Goal: Transaction & Acquisition: Purchase product/service

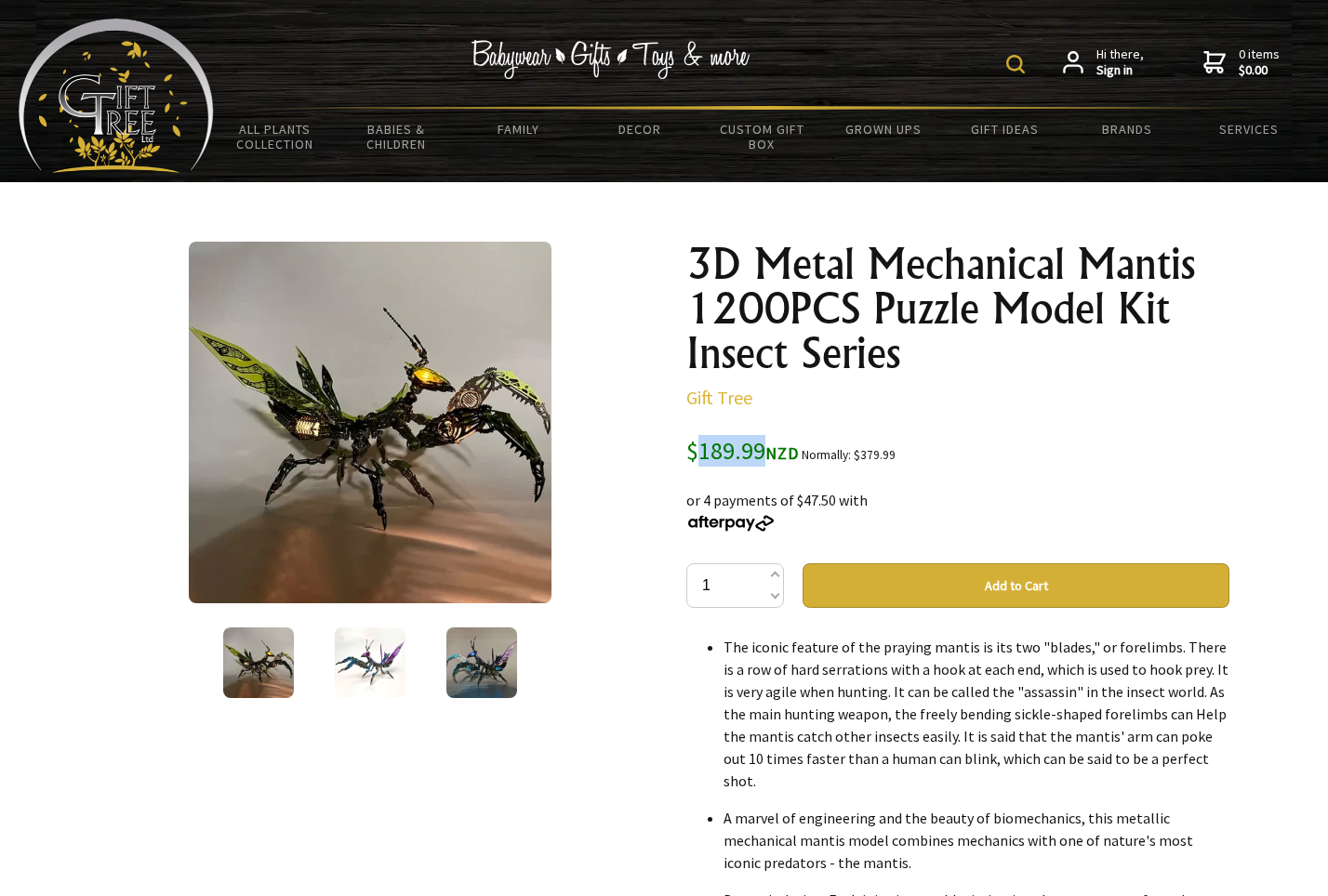
click at [898, 576] on button "Add to Cart" at bounding box center [1016, 585] width 427 height 45
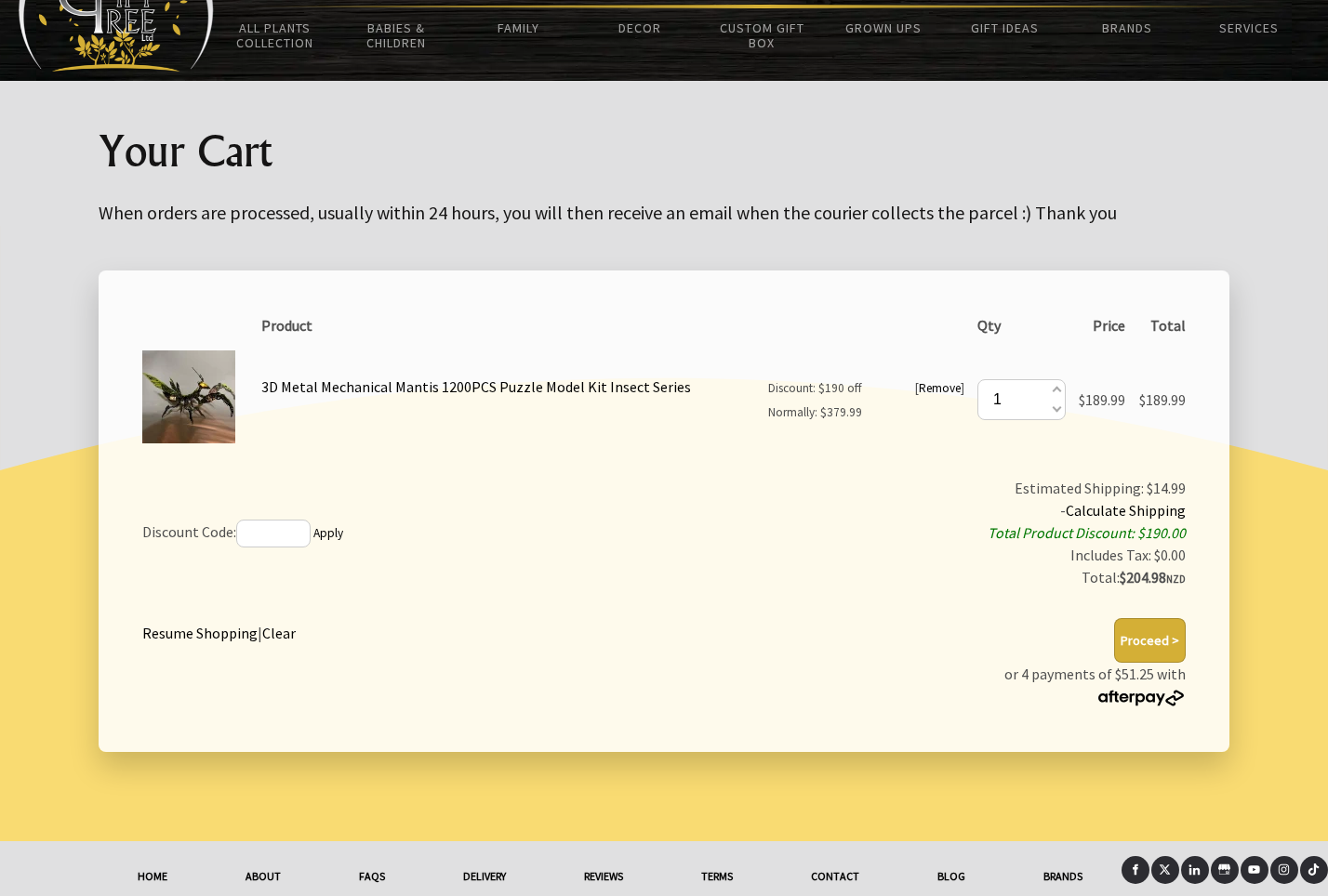
scroll to position [102, 0]
click at [1147, 643] on button "Proceed >" at bounding box center [1149, 639] width 72 height 45
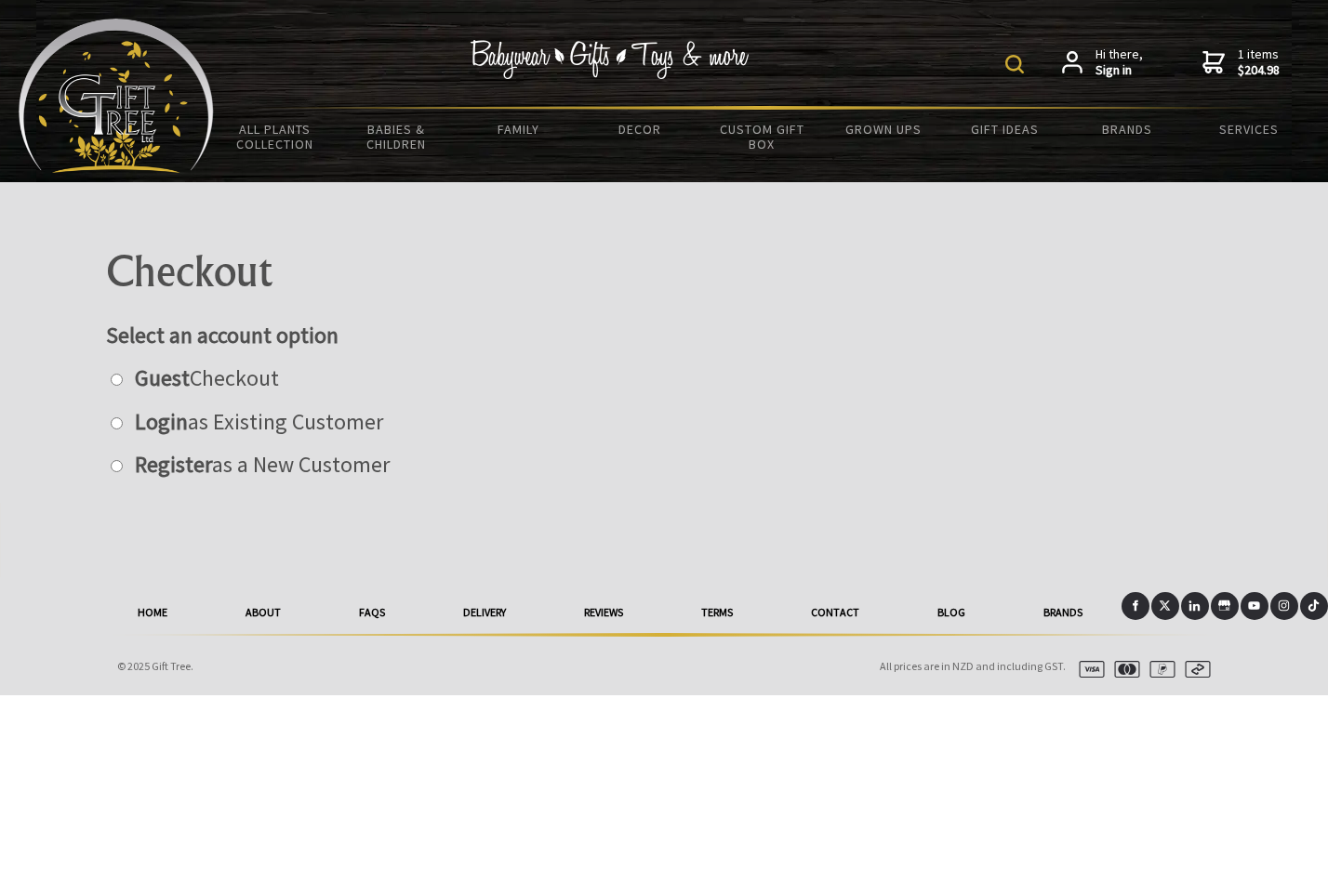
click at [255, 379] on label "Guest Checkout" at bounding box center [202, 378] width 154 height 29
click at [123, 379] on input "radio" at bounding box center [116, 380] width 12 height 12
radio input "true"
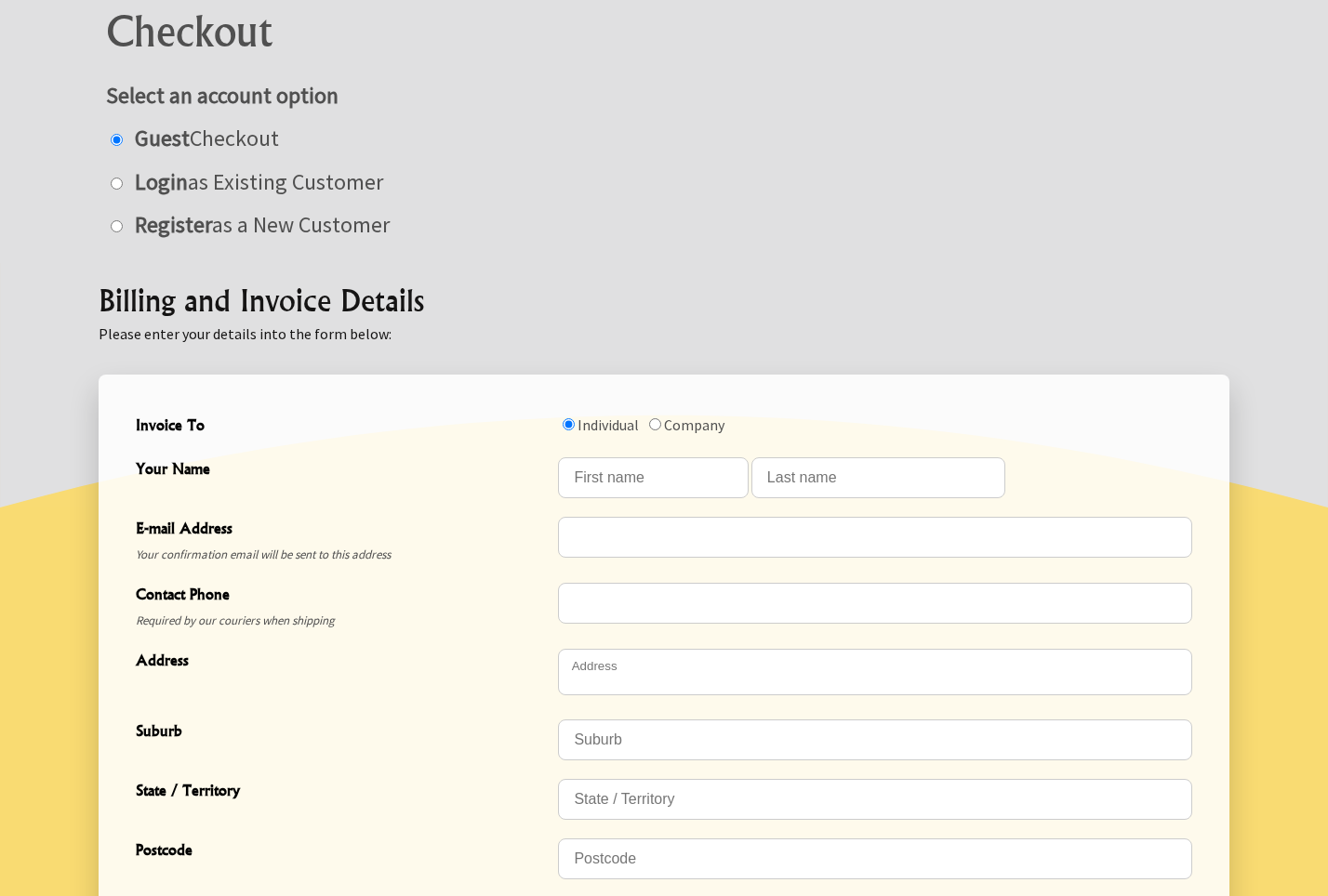
scroll to position [243, 0]
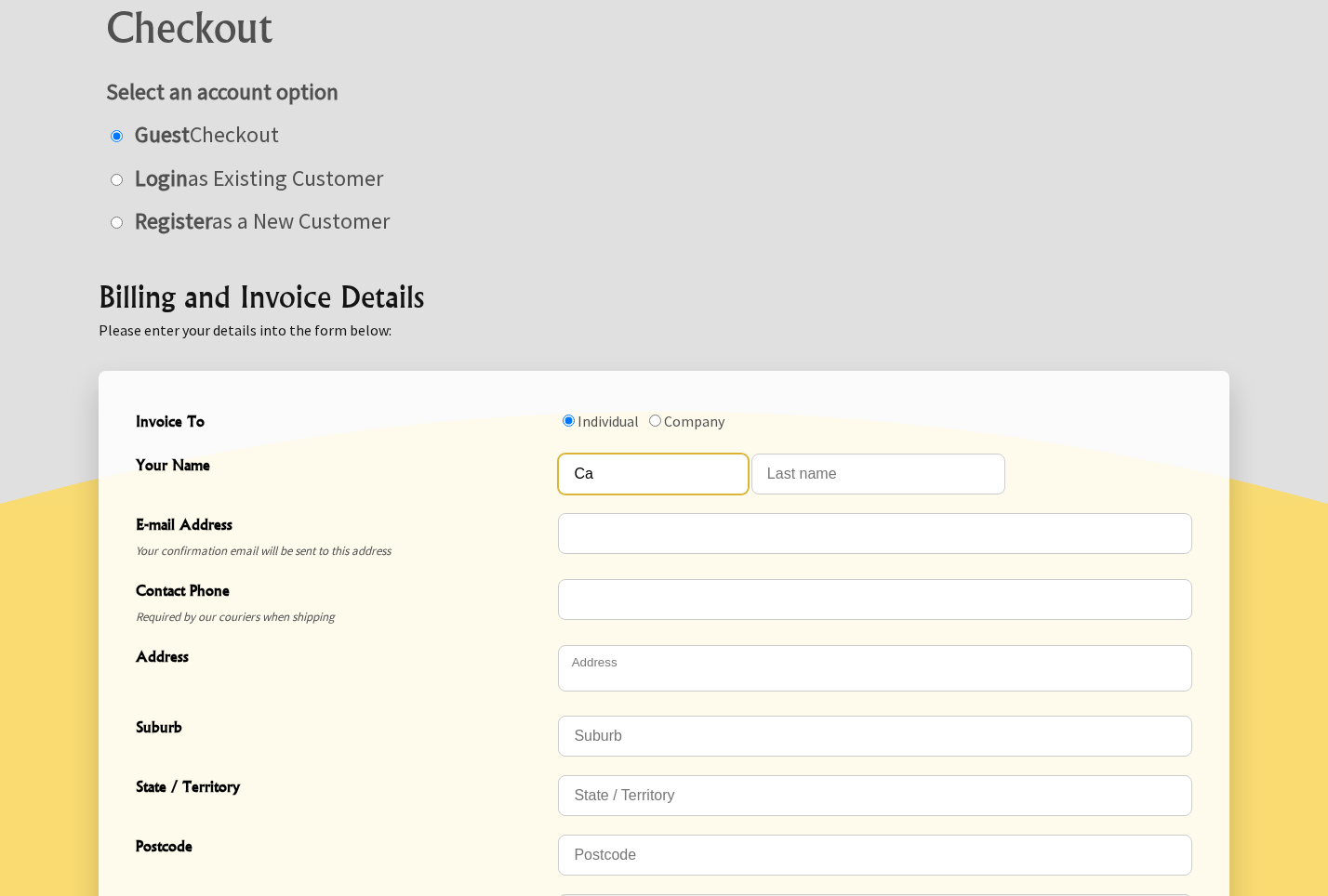
type input "Cat"
type input "Catherine"
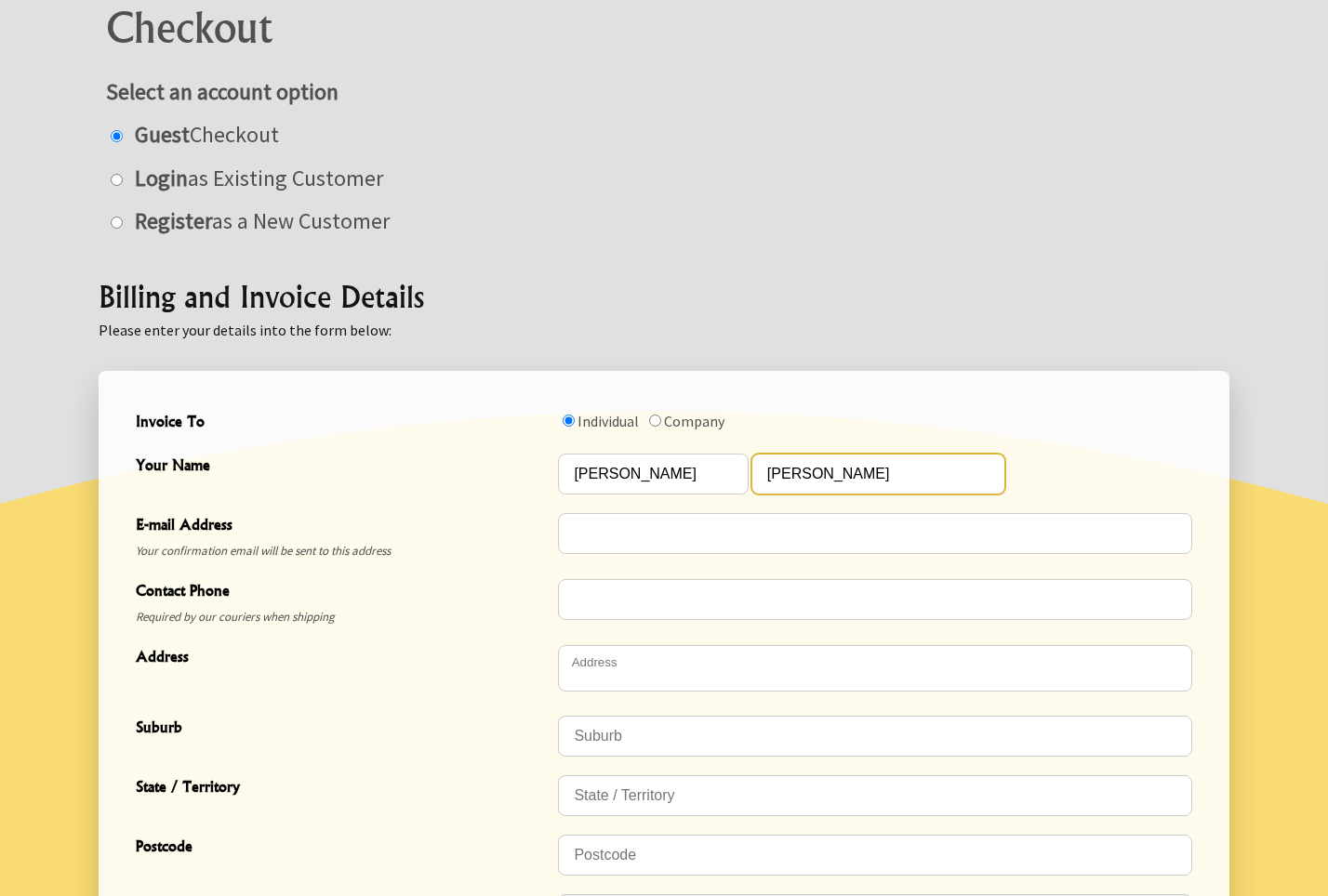
type input "Marchant-Phillips"
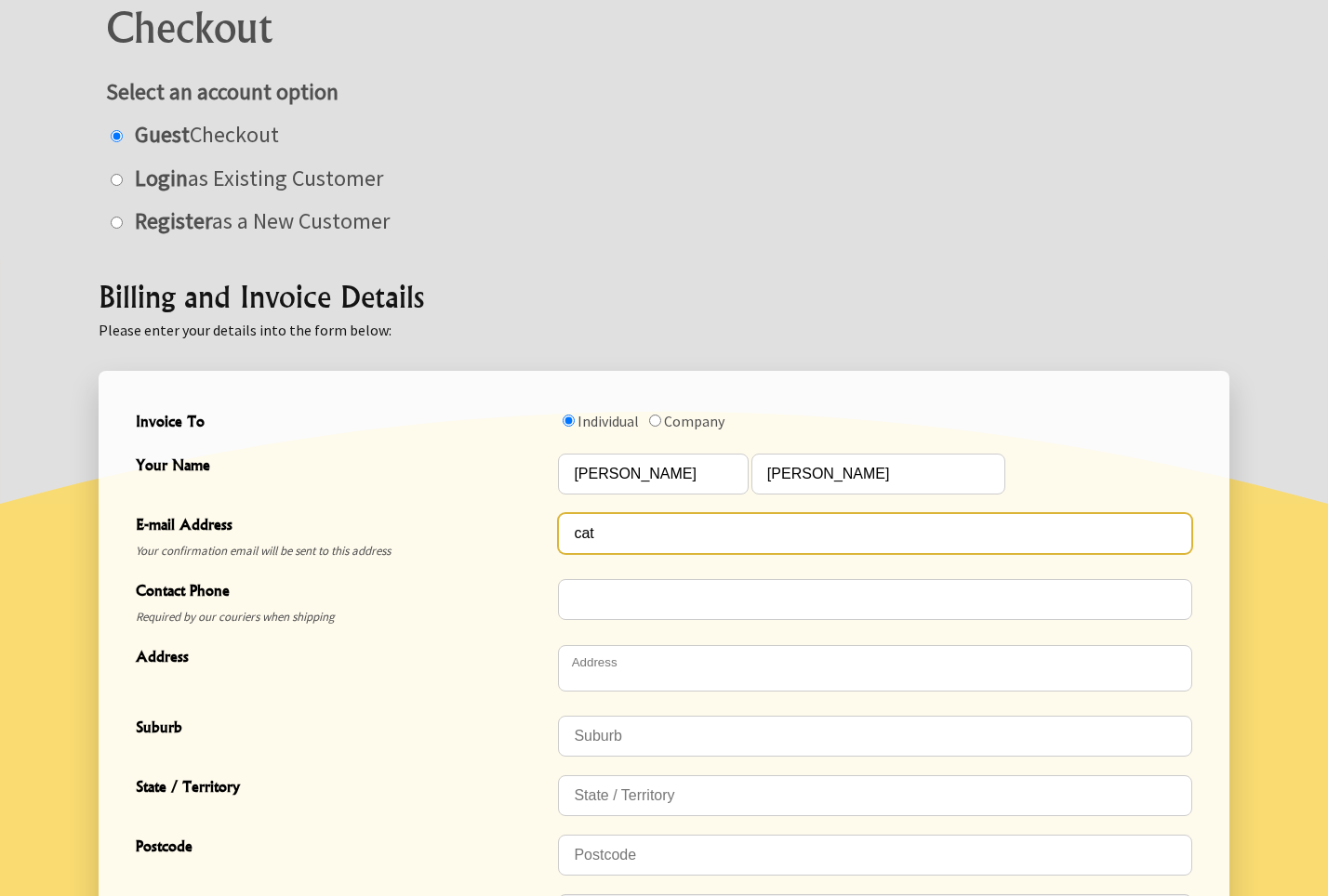
type input "cath"
type input "[EMAIL_ADDRESS][DOMAIN_NAME]"
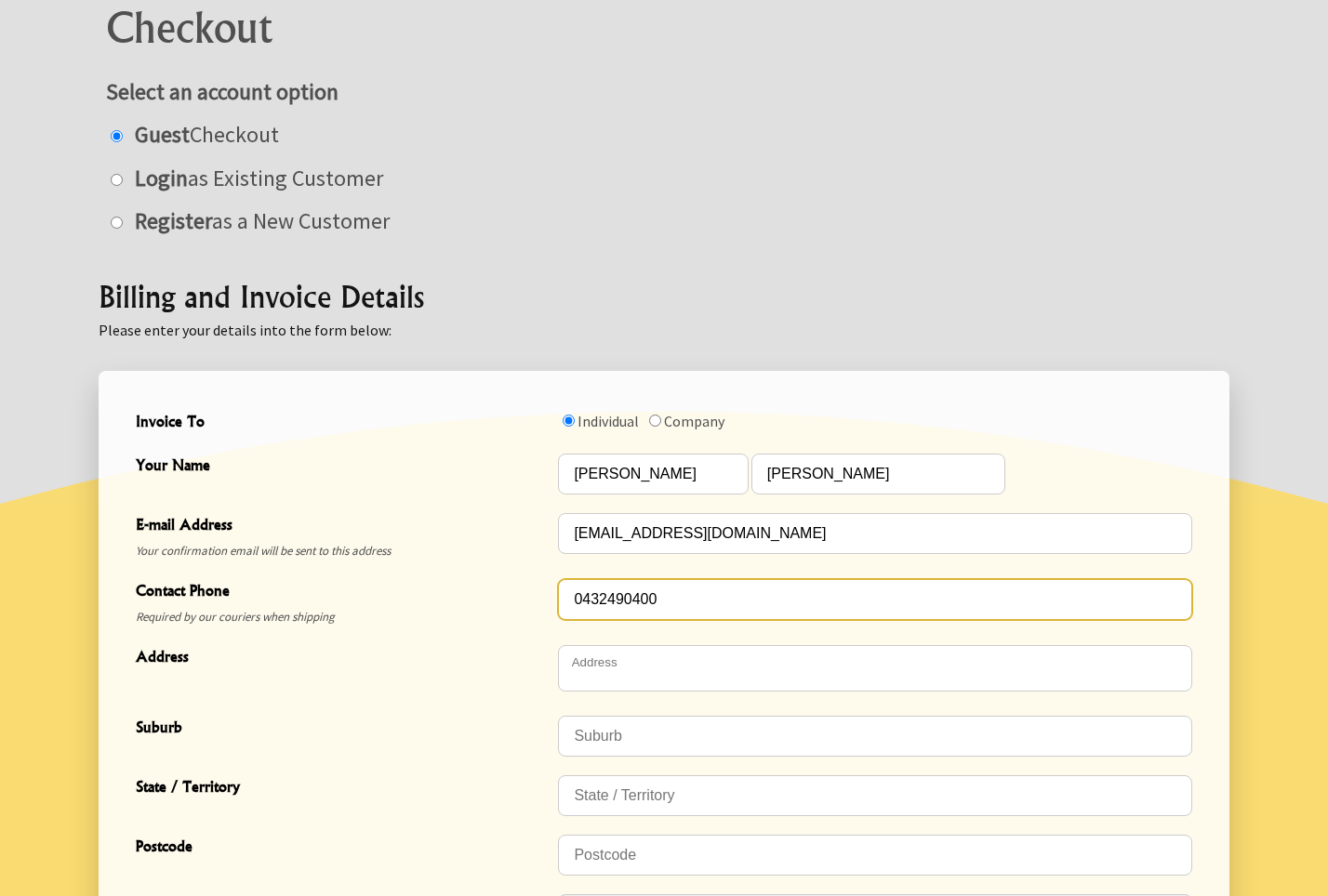
type input "0432490400"
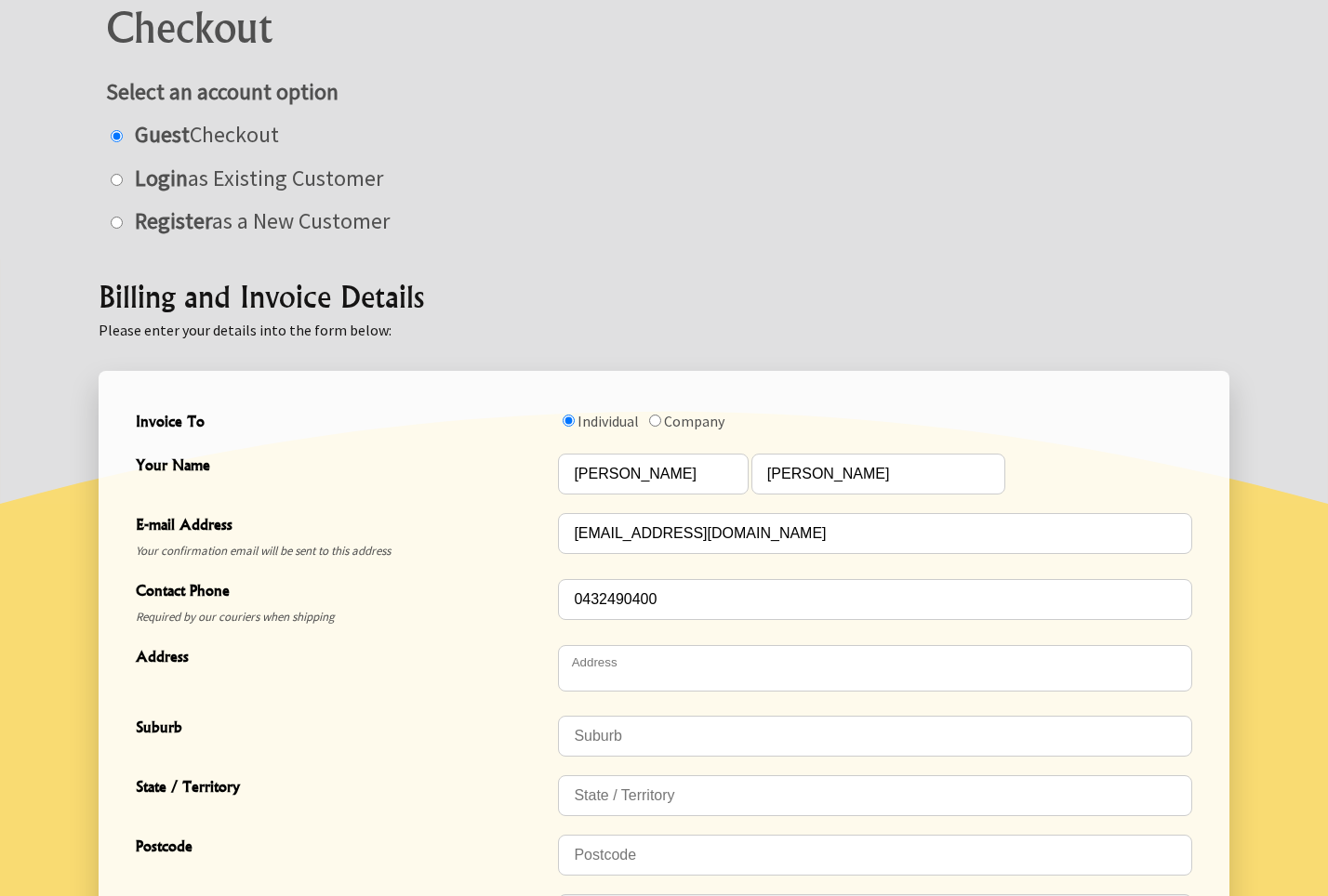
click at [462, 658] on span "Address" at bounding box center [342, 658] width 413 height 27
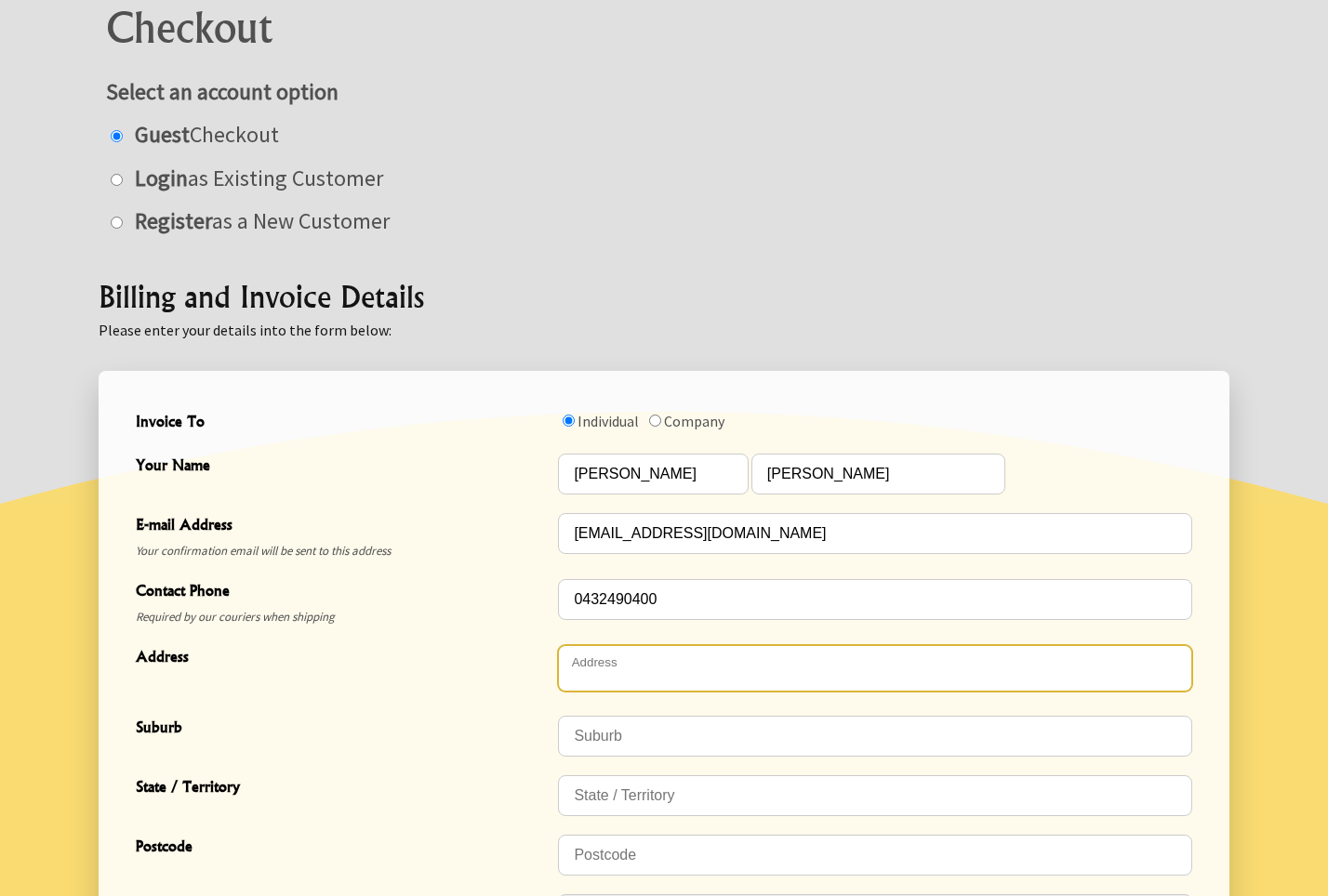
click at [641, 651] on textarea "Address" at bounding box center [875, 668] width 634 height 47
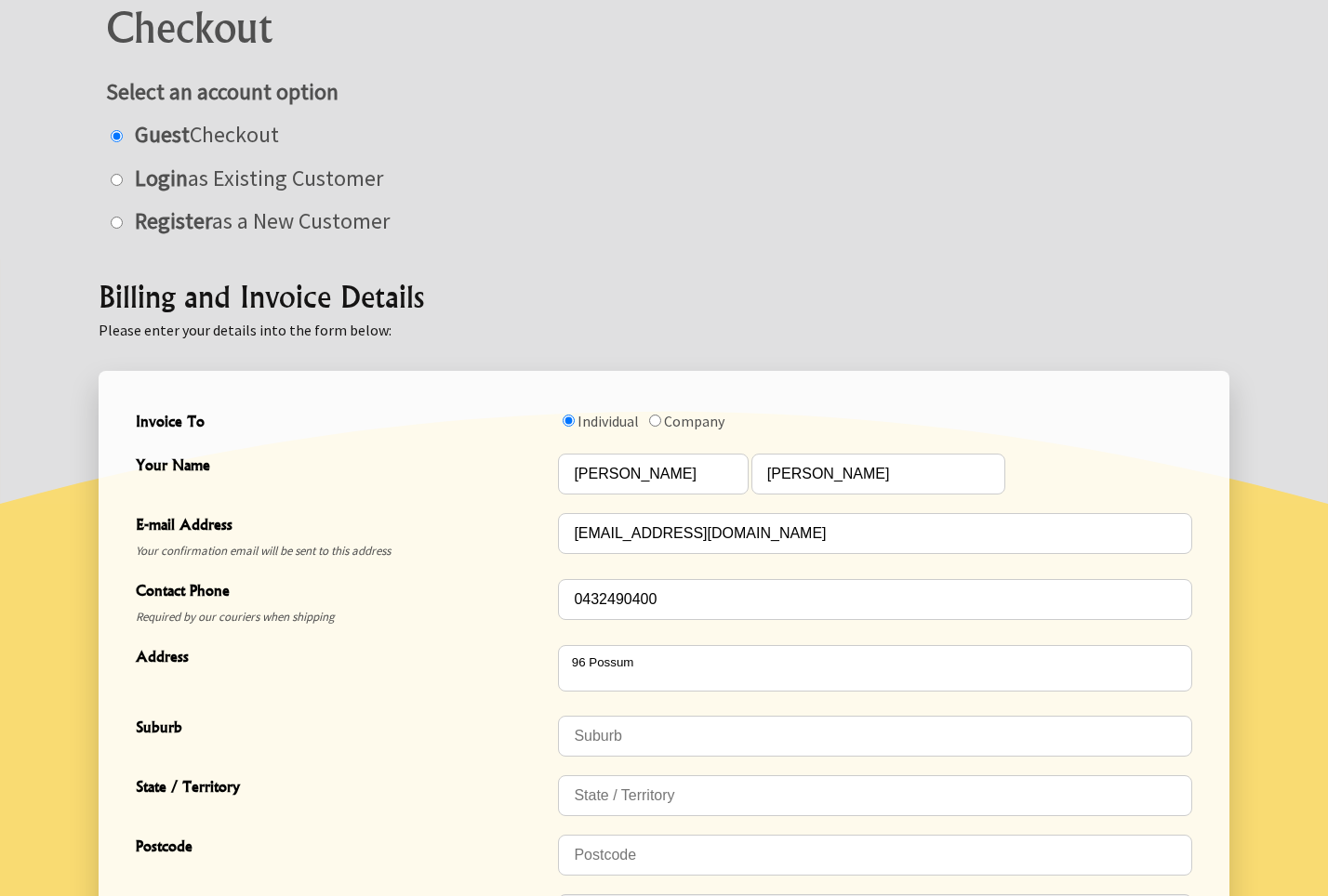
type textarea "[STREET_ADDRESS]"
type input "North Lakes"
type input "QLD"
type input "4509"
click at [393, 710] on div "Suburb North Lakes" at bounding box center [664, 736] width 1071 height 59
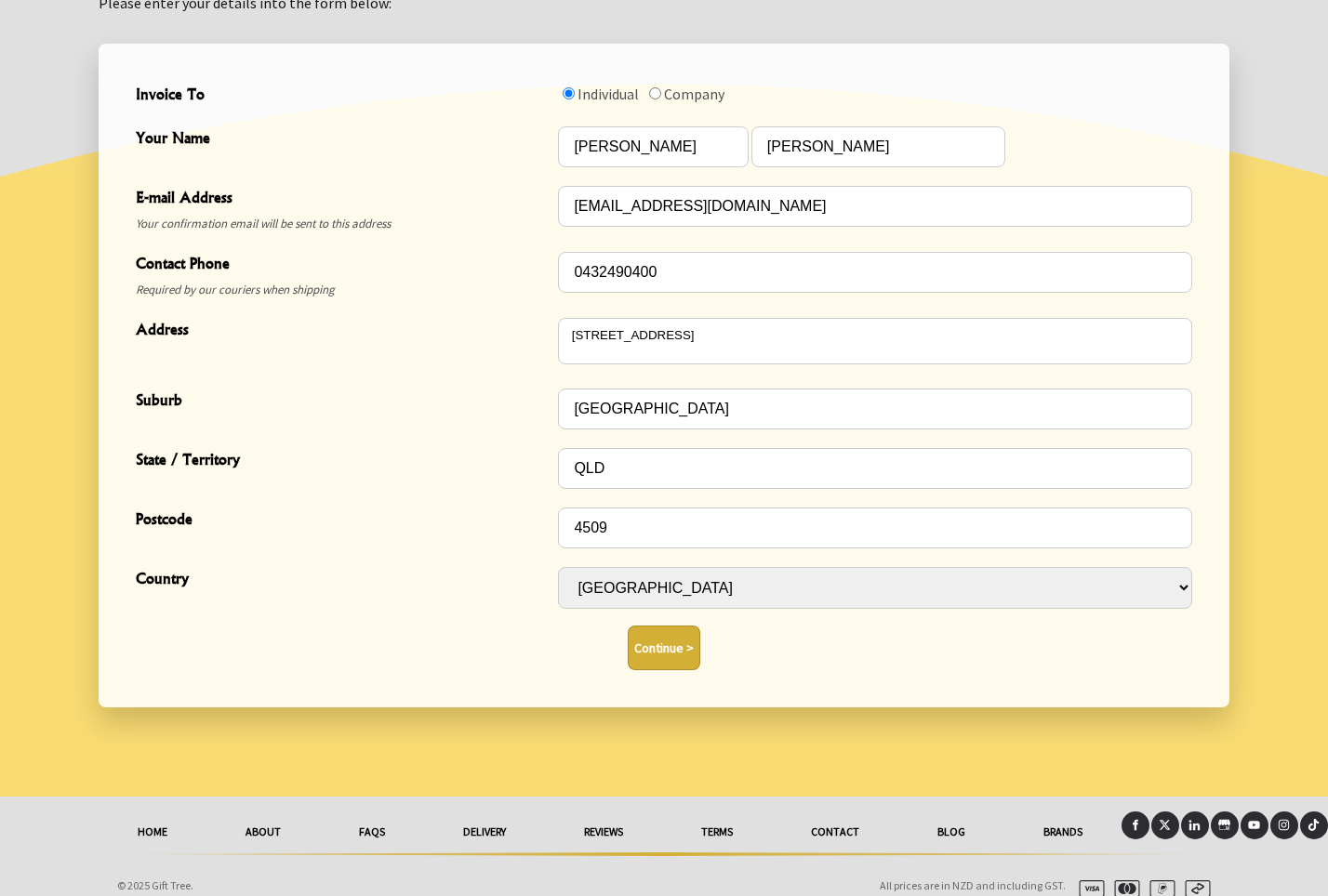
scroll to position [570, 0]
click at [679, 633] on button "Continue >" at bounding box center [664, 649] width 73 height 45
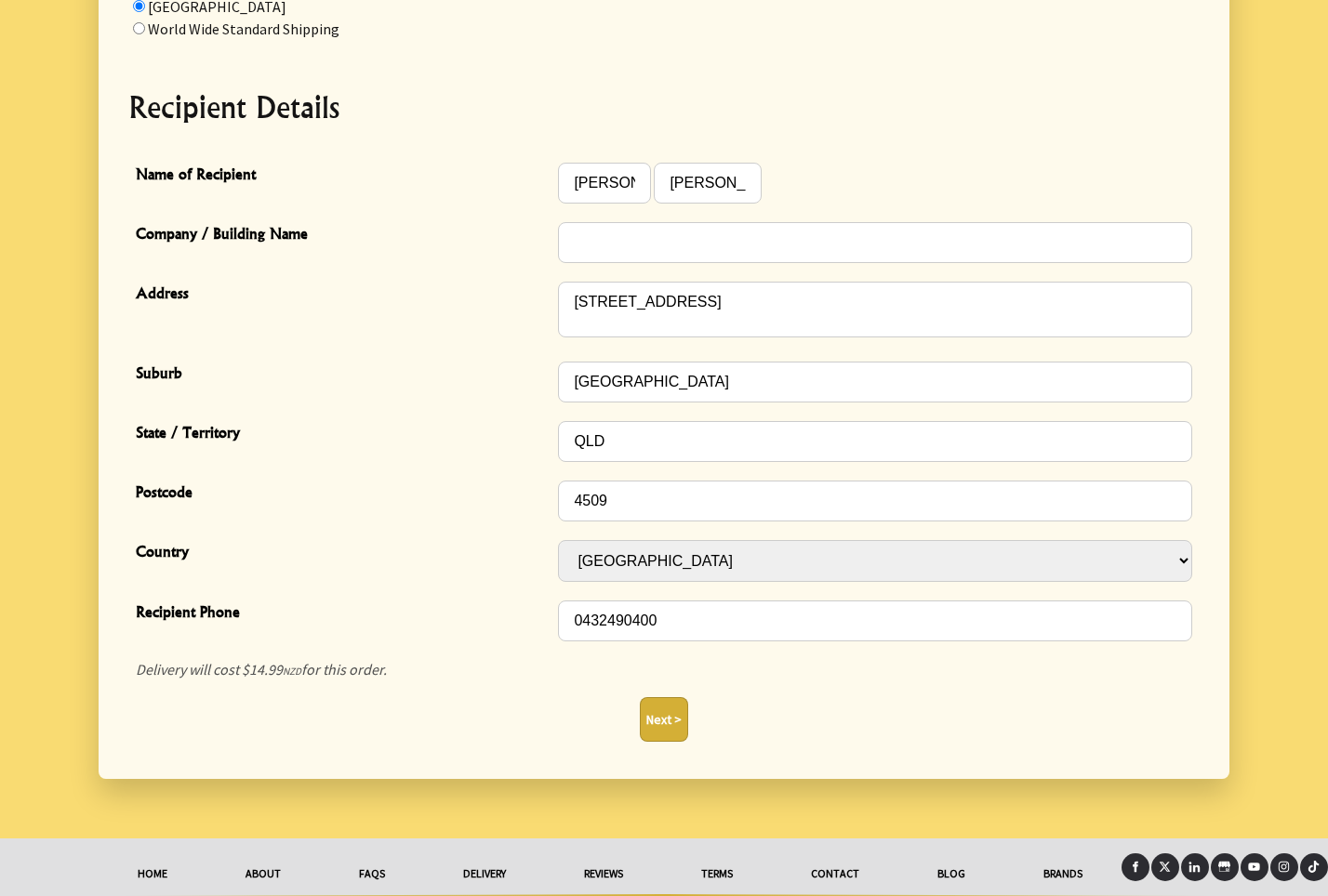
scroll to position [432, 0]
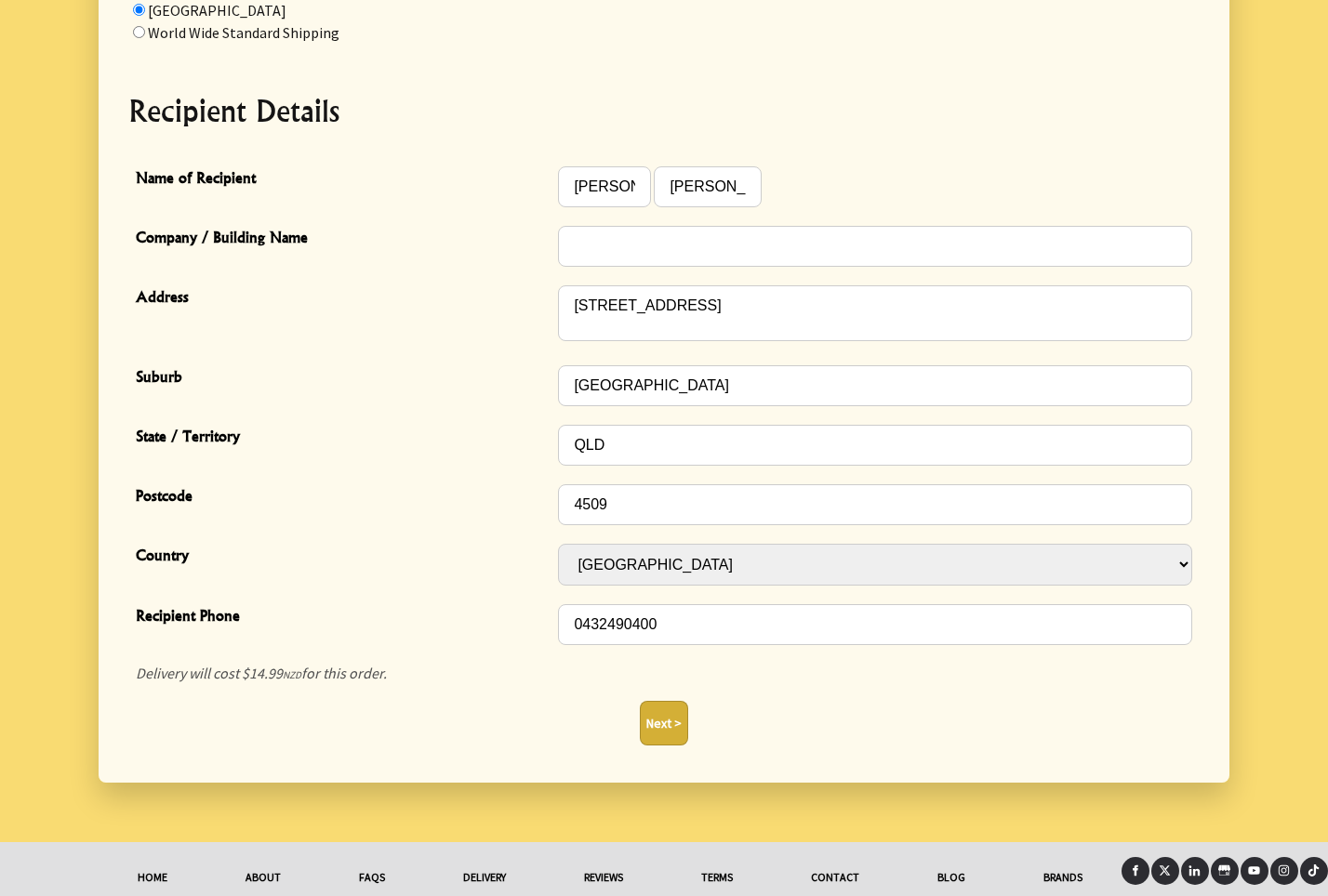
click at [664, 704] on button "Next >" at bounding box center [664, 722] width 49 height 45
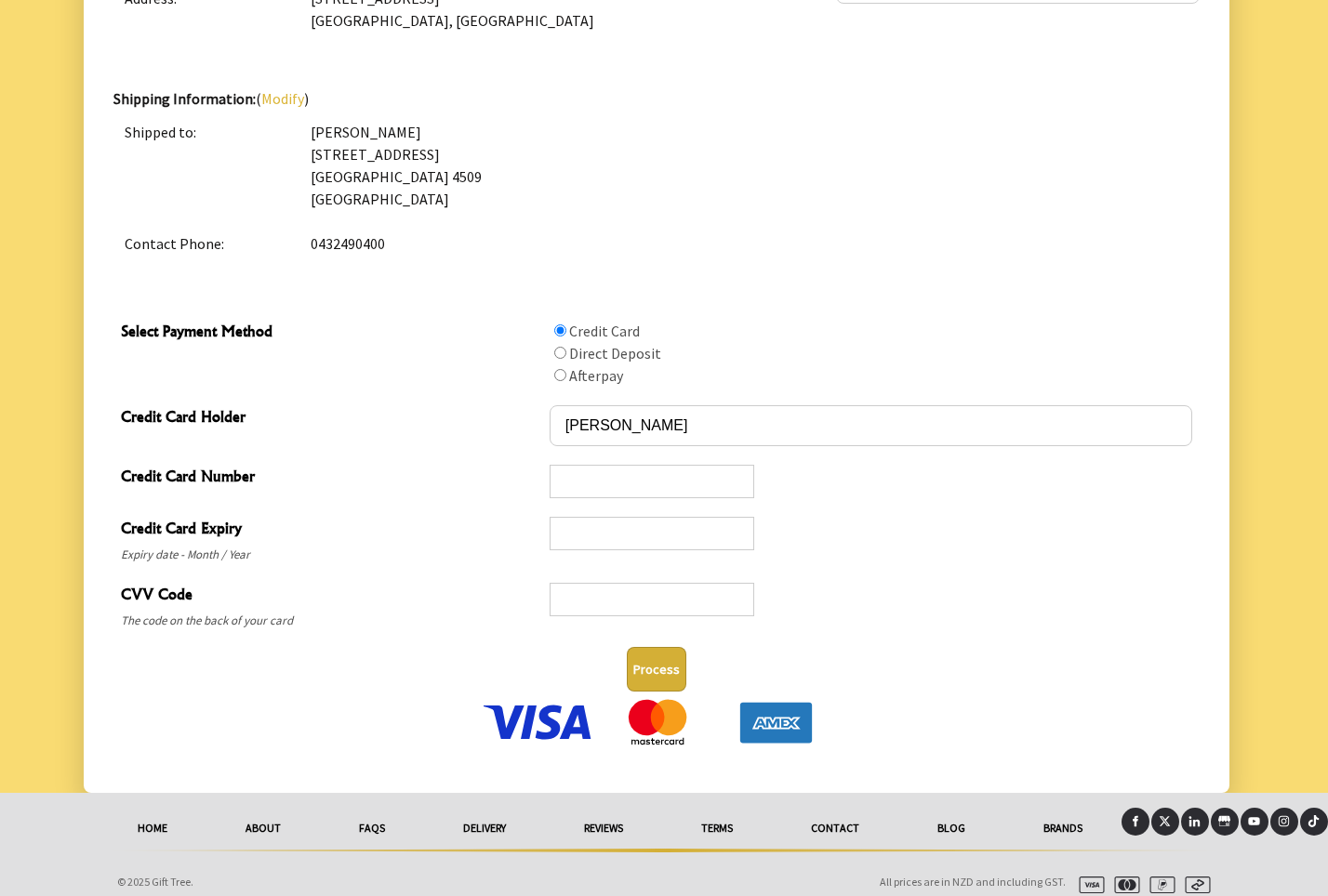
scroll to position [702, 0]
click at [559, 375] on input "Select Payment Method" at bounding box center [560, 374] width 12 height 12
radio input "true"
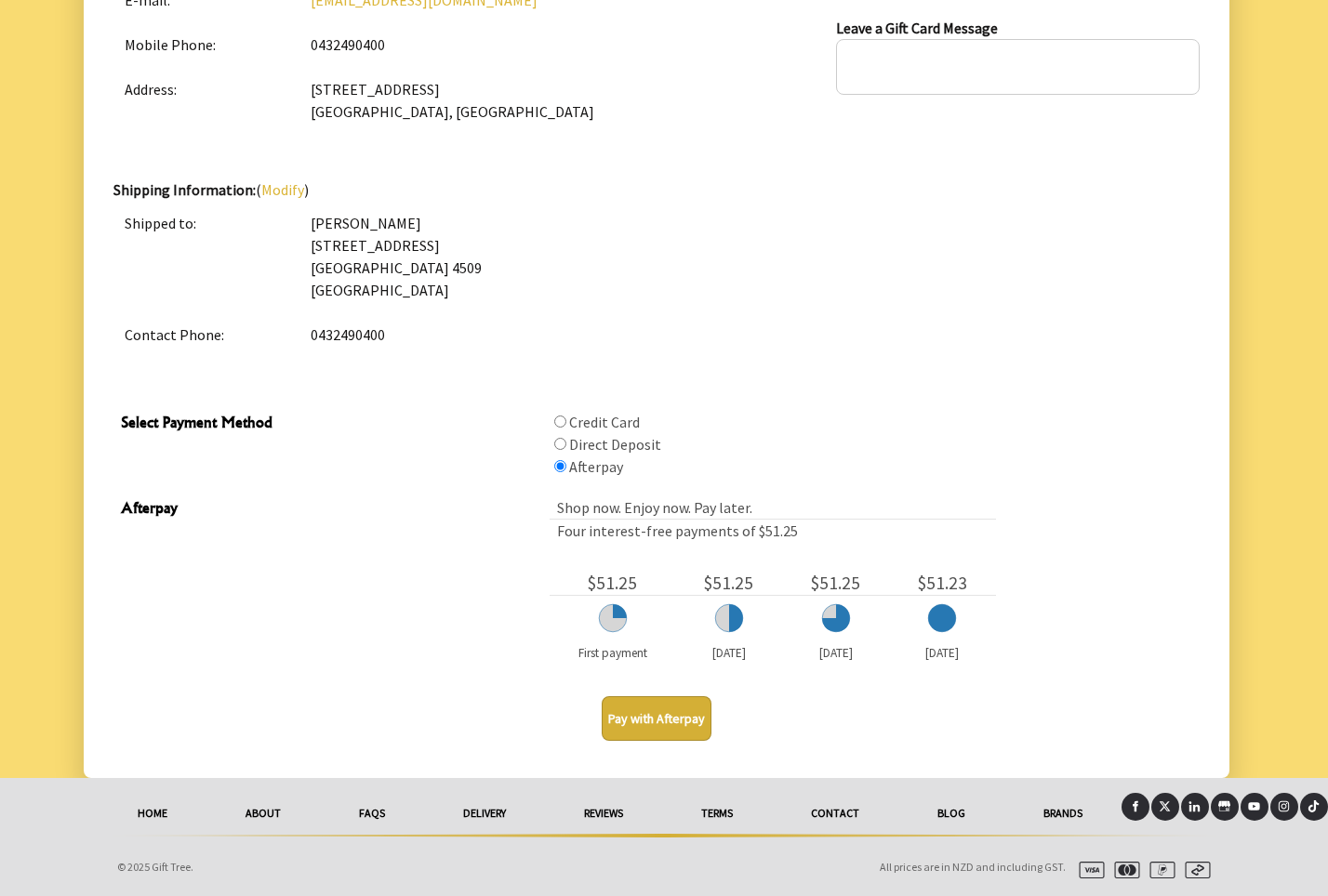
scroll to position [611, 0]
click at [664, 721] on button "Pay with Afterpay" at bounding box center [656, 719] width 110 height 45
